Goal: Complete application form

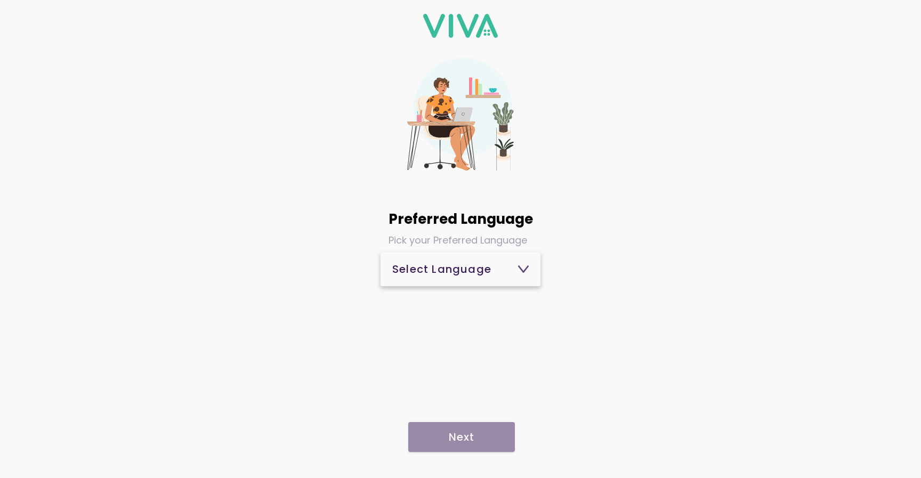
click at [511, 284] on button "Select Language" at bounding box center [460, 269] width 160 height 34
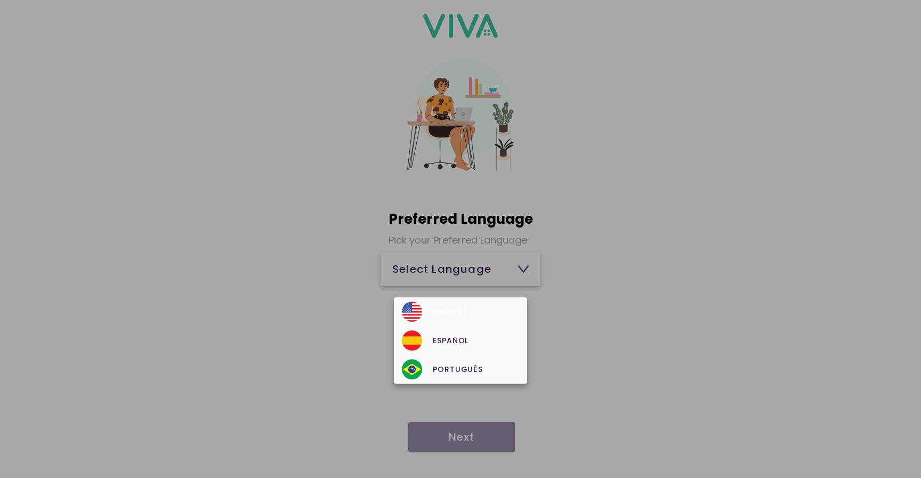
click at [482, 309] on div "English" at bounding box center [460, 312] width 117 height 20
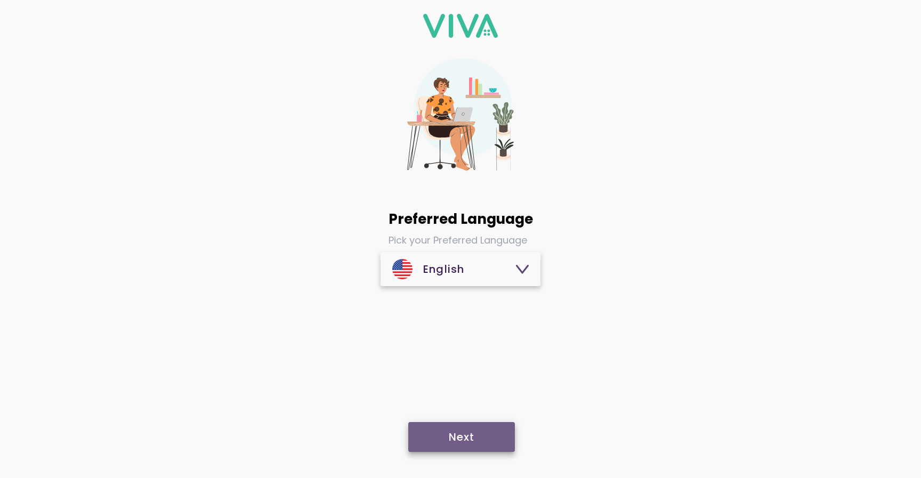
click at [481, 429] on button "Next" at bounding box center [461, 437] width 107 height 30
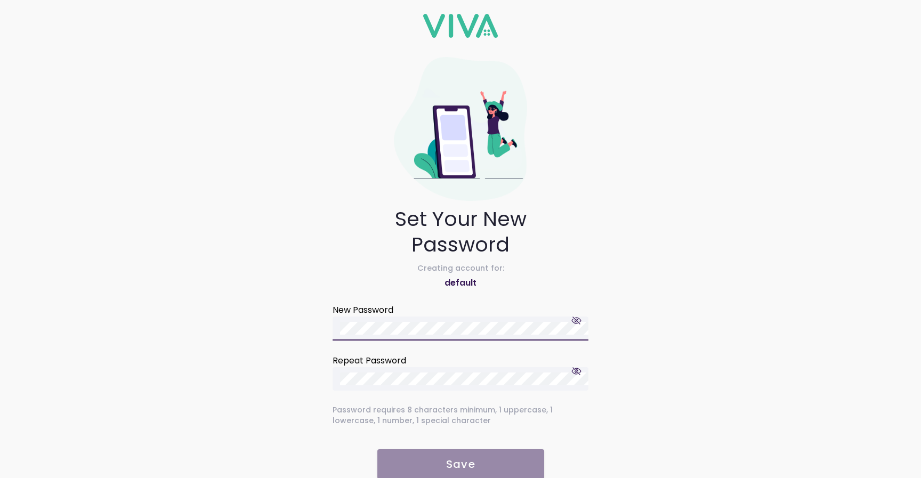
scroll to position [18, 0]
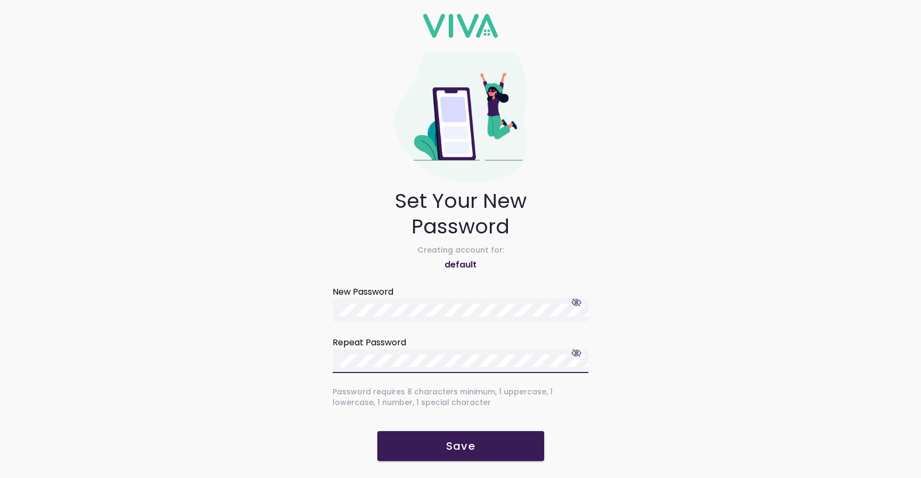
click at [478, 438] on button "Save" at bounding box center [460, 446] width 167 height 30
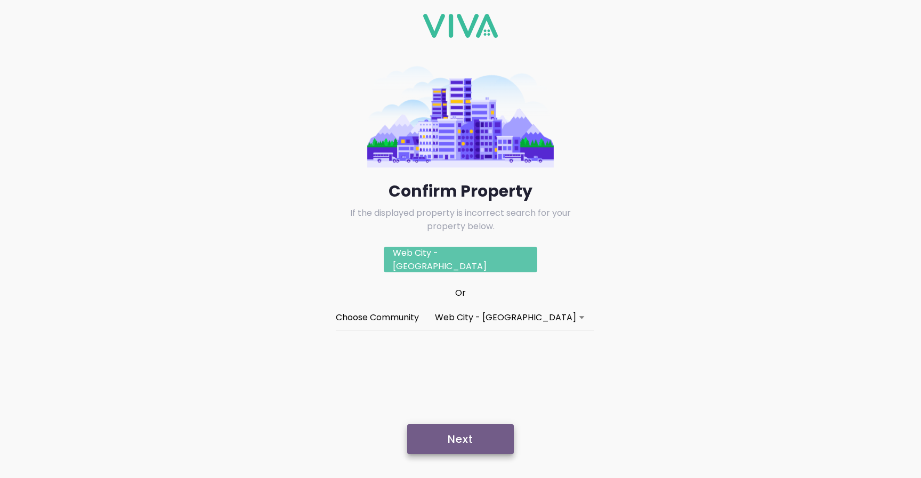
click at [0, 0] on slot "Next" at bounding box center [0, 0] width 0 height 0
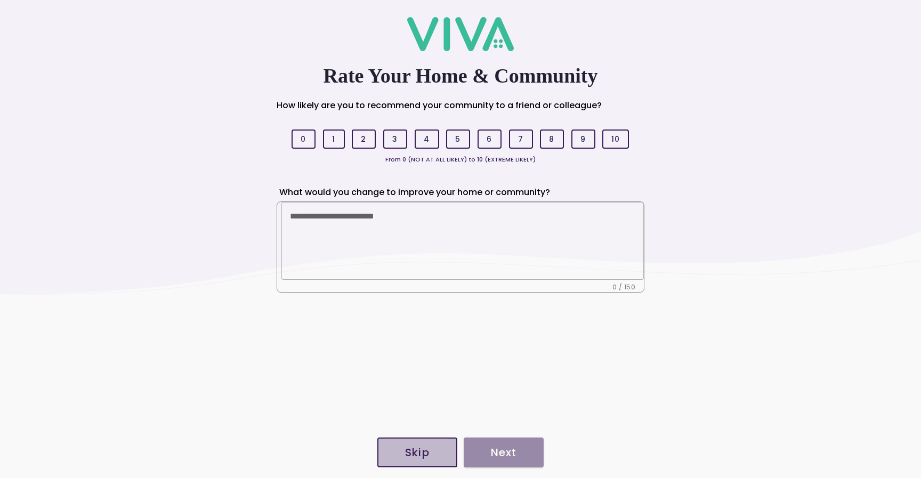
click at [432, 446] on button "Skip" at bounding box center [417, 452] width 80 height 30
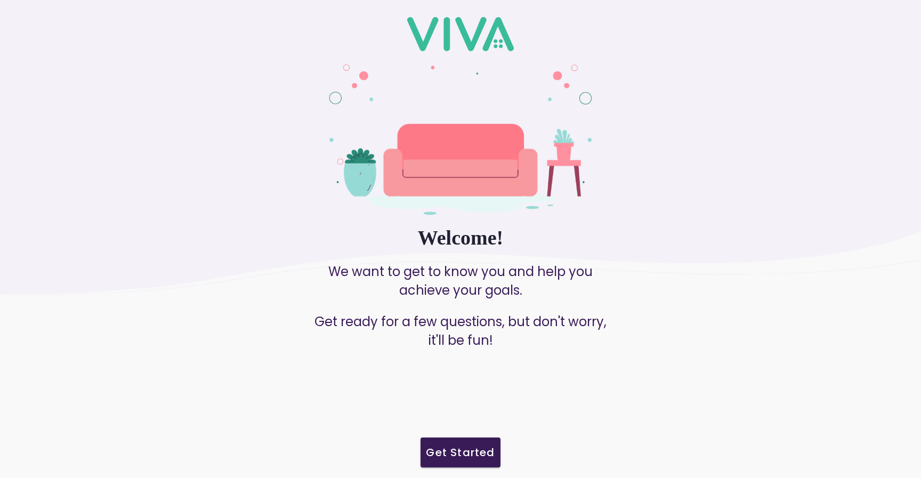
click at [0, 0] on slot "Get Started" at bounding box center [0, 0] width 0 height 0
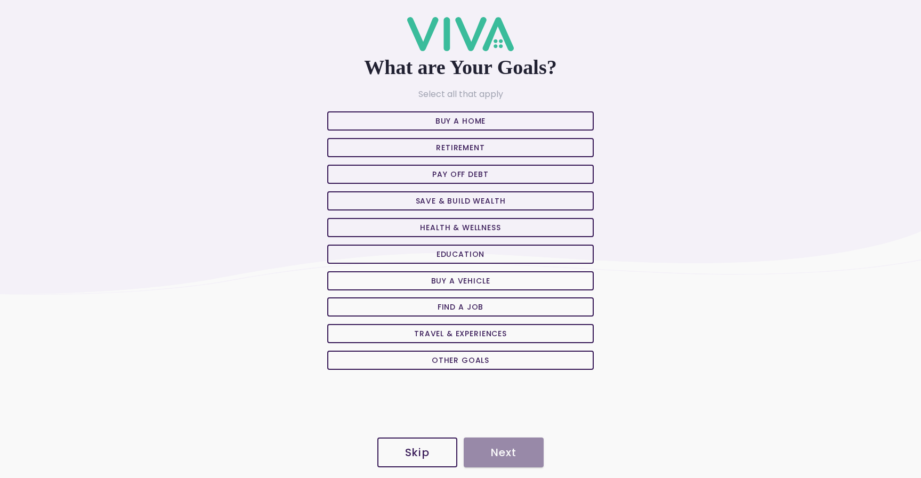
click at [0, 0] on slot "Buy A Home" at bounding box center [0, 0] width 0 height 0
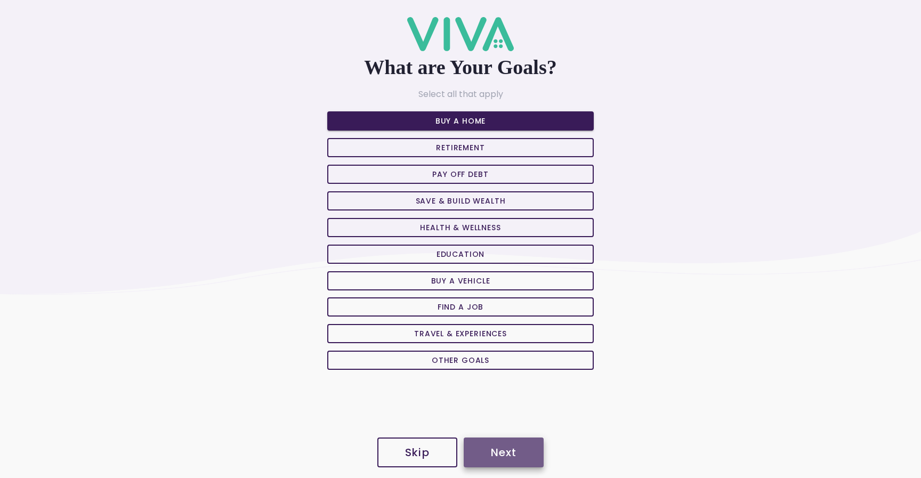
click at [0, 0] on slot "Next" at bounding box center [0, 0] width 0 height 0
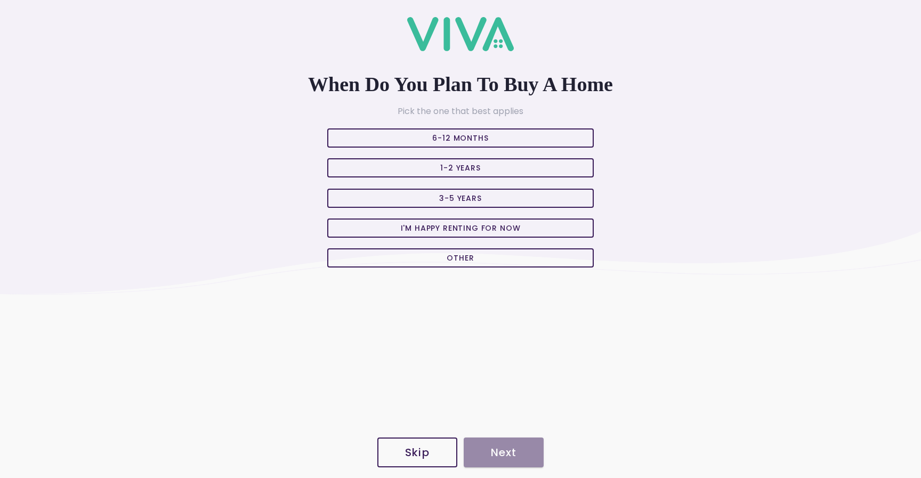
click at [0, 0] on slot "6-12 Months" at bounding box center [0, 0] width 0 height 0
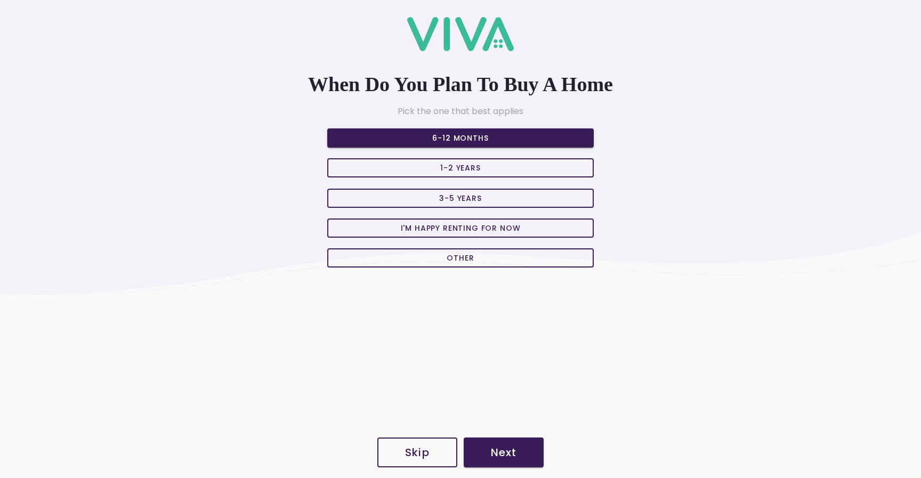
click at [485, 461] on button "Next" at bounding box center [503, 452] width 80 height 30
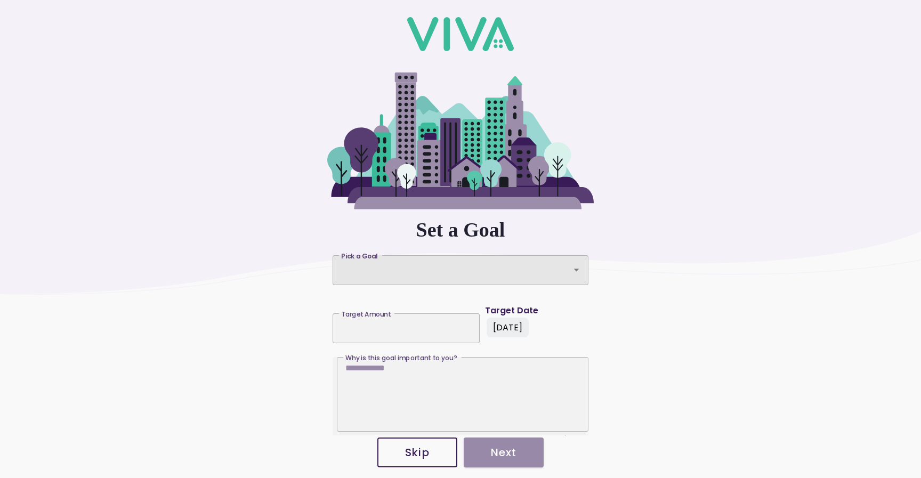
click at [364, 269] on div "Pick a Goal" at bounding box center [360, 270] width 43 height 30
click at [364, 269] on button "Pick a Goal Pick a Goal" at bounding box center [460, 270] width 256 height 30
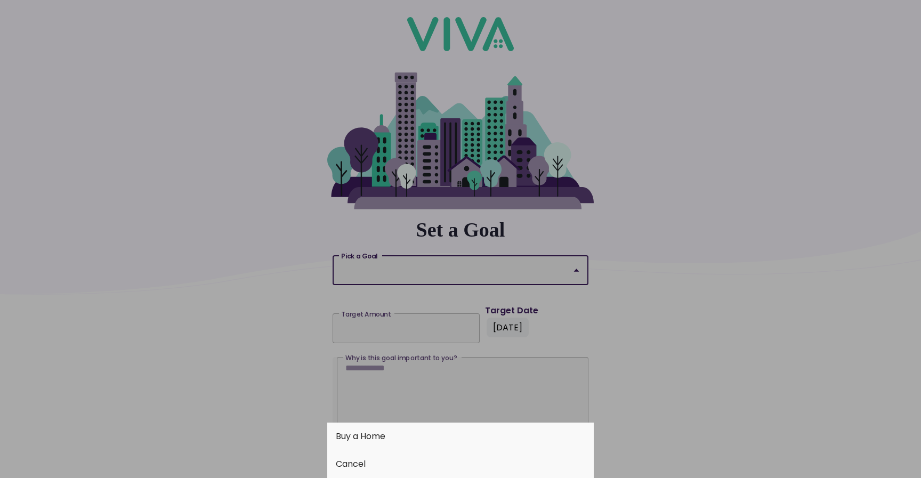
click at [387, 440] on button "Buy a Home" at bounding box center [460, 436] width 266 height 28
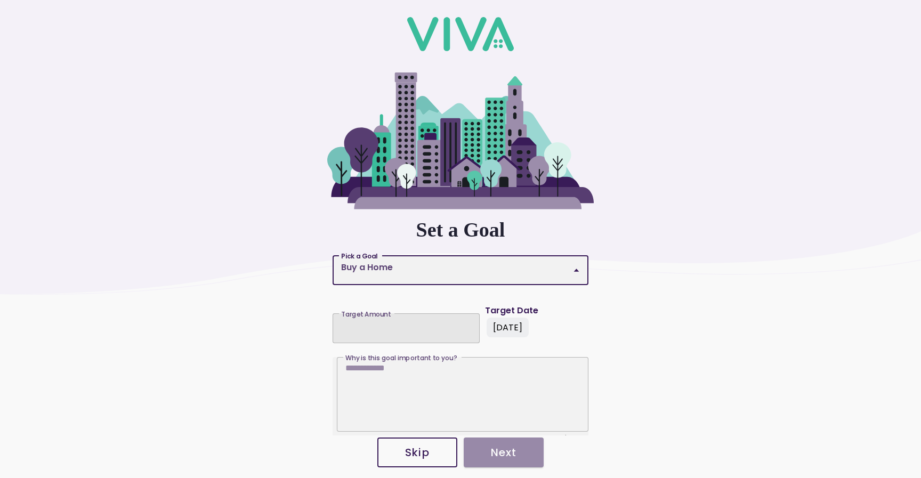
click at [388, 329] on input "Target Amount Target Amount" at bounding box center [406, 324] width 130 height 9
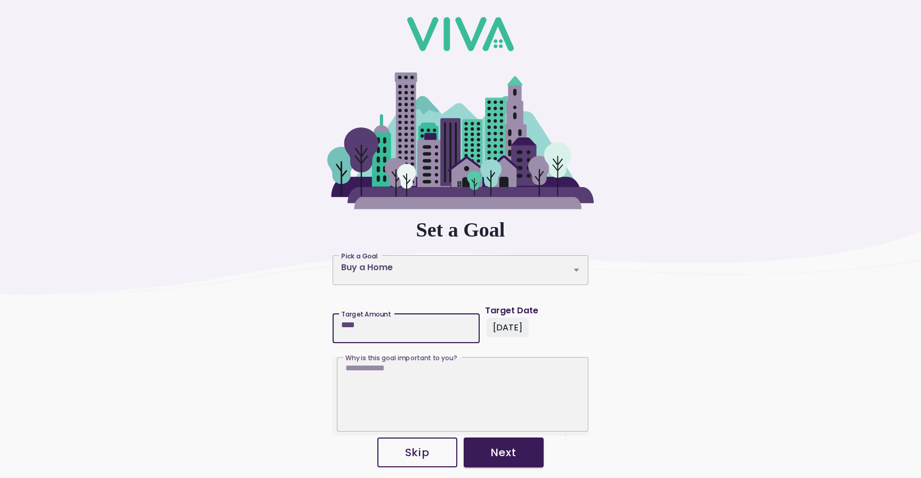
type input "****"
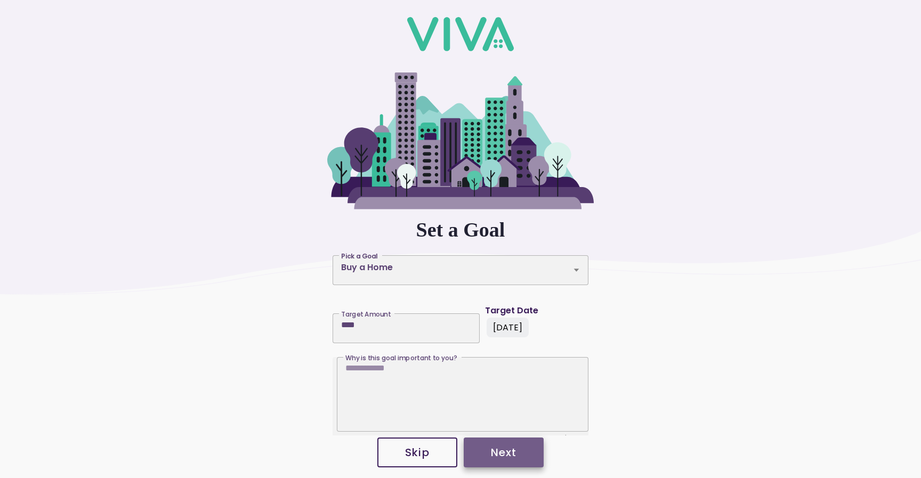
click at [519, 453] on span "Next" at bounding box center [503, 452] width 59 height 11
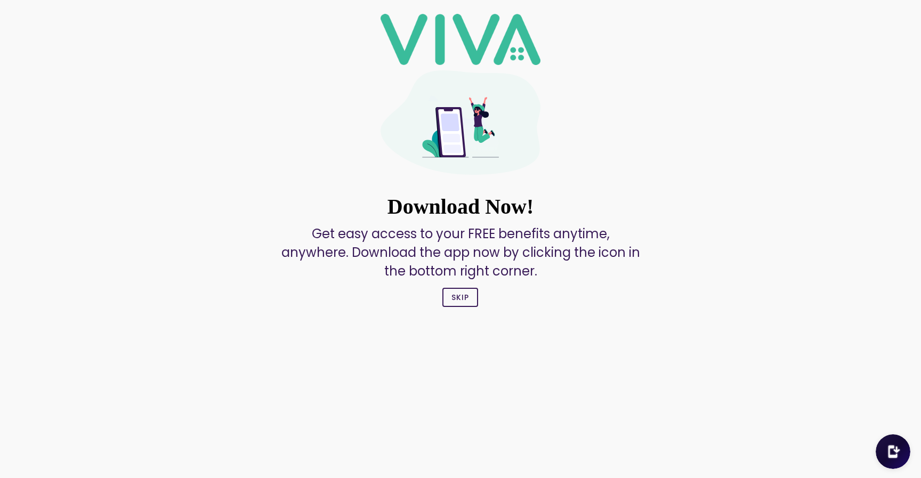
click at [0, 0] on slot "Skip" at bounding box center [0, 0] width 0 height 0
